Goal: Task Accomplishment & Management: Manage account settings

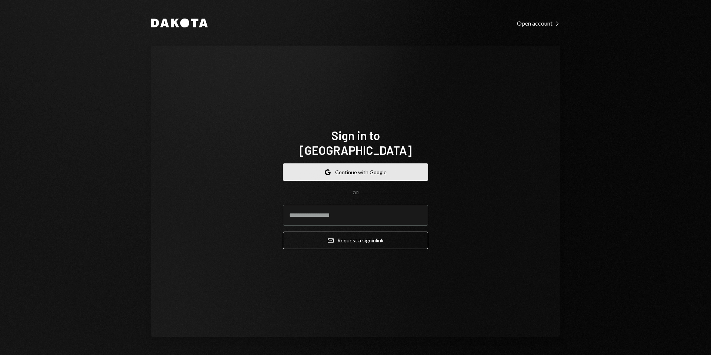
click at [345, 163] on button "Google Continue with Google" at bounding box center [355, 171] width 145 height 17
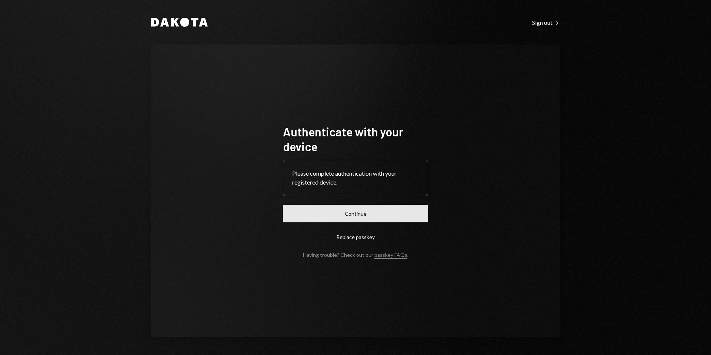
click at [355, 211] on button "Continue" at bounding box center [355, 213] width 145 height 17
